Goal: Entertainment & Leisure: Consume media (video, audio)

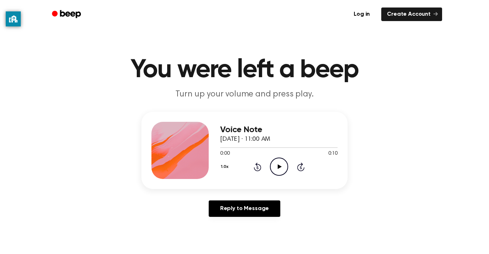
click at [279, 170] on icon "Play Audio" at bounding box center [279, 167] width 18 height 18
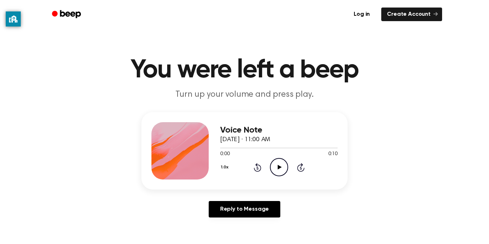
click at [276, 164] on icon "Play Audio" at bounding box center [279, 167] width 18 height 18
click at [298, 167] on icon "Skip 5 seconds" at bounding box center [301, 166] width 8 height 9
click at [270, 173] on icon "Play Audio" at bounding box center [279, 167] width 18 height 18
click at [257, 168] on icon at bounding box center [257, 167] width 2 height 3
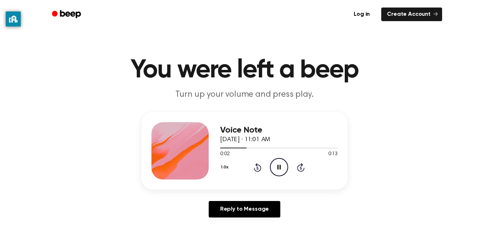
click at [257, 168] on icon at bounding box center [257, 167] width 2 height 3
click at [279, 160] on icon "Play Audio" at bounding box center [279, 167] width 18 height 18
click at [279, 161] on icon "Play Audio" at bounding box center [279, 167] width 18 height 18
click at [282, 172] on icon "Play Audio" at bounding box center [279, 167] width 18 height 18
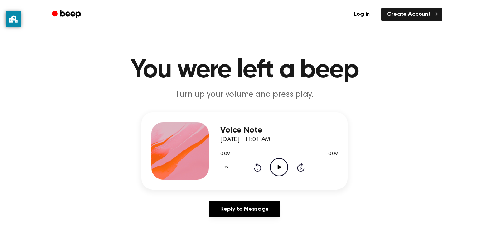
click at [277, 161] on icon "Play Audio" at bounding box center [279, 167] width 18 height 18
click at [272, 165] on icon "Play Audio" at bounding box center [279, 167] width 18 height 18
click at [281, 176] on icon "Play Audio" at bounding box center [279, 167] width 18 height 18
click at [278, 172] on icon "Play Audio" at bounding box center [279, 167] width 18 height 18
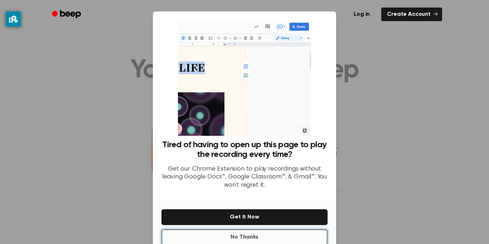
click at [286, 238] on button "No Thanks" at bounding box center [244, 237] width 166 height 16
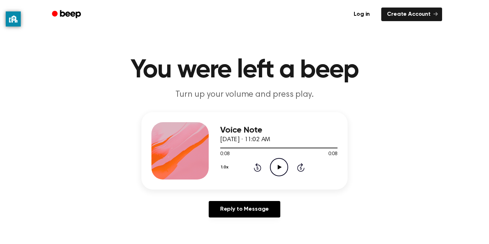
click at [279, 172] on icon "Play Audio" at bounding box center [279, 167] width 18 height 18
click at [276, 179] on div "Voice Note [DATE] · 11:03 AM 0:00 0:10 Your browser does not support the [objec…" at bounding box center [278, 150] width 117 height 57
click at [282, 172] on icon "Play Audio" at bounding box center [279, 167] width 18 height 18
click at [284, 167] on icon "Play Audio" at bounding box center [279, 167] width 18 height 18
click at [279, 176] on circle at bounding box center [279, 167] width 18 height 18
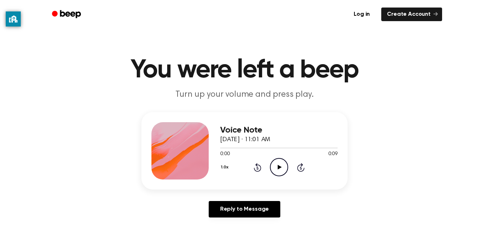
click at [280, 168] on icon at bounding box center [279, 167] width 4 height 5
